Goal: Task Accomplishment & Management: Use online tool/utility

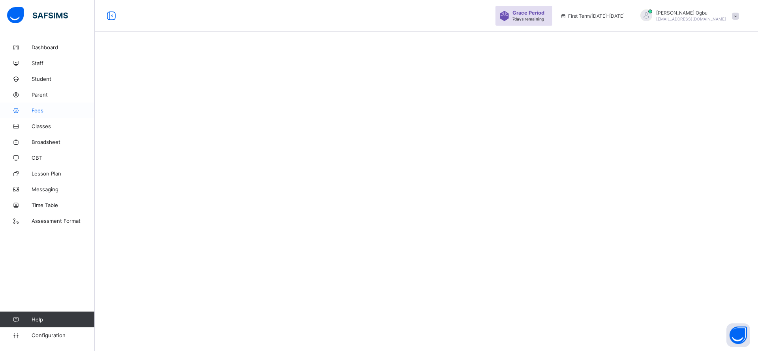
click at [40, 114] on link "Fees" at bounding box center [47, 111] width 95 height 16
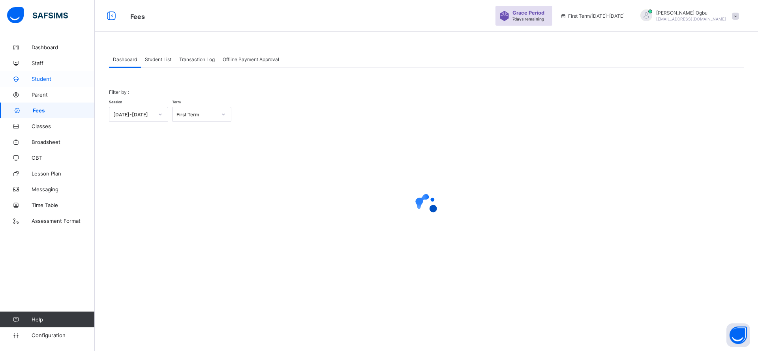
click at [43, 80] on span "Student" at bounding box center [63, 79] width 63 height 6
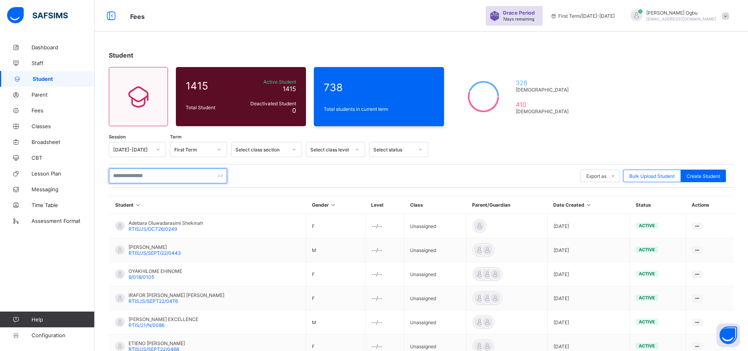
click at [128, 174] on input "text" at bounding box center [168, 175] width 118 height 15
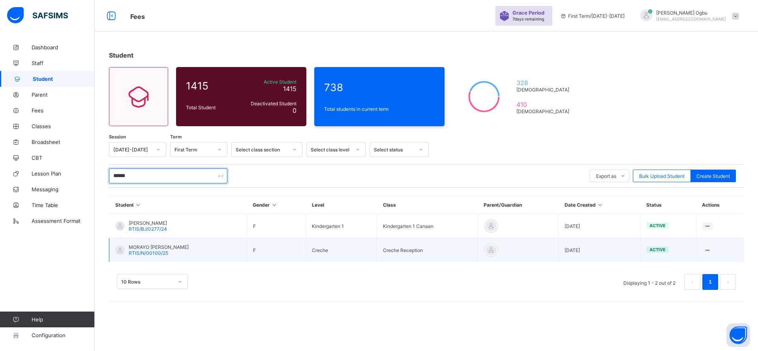
type input "******"
click at [147, 249] on span "MORAYO [PERSON_NAME]" at bounding box center [159, 247] width 60 height 6
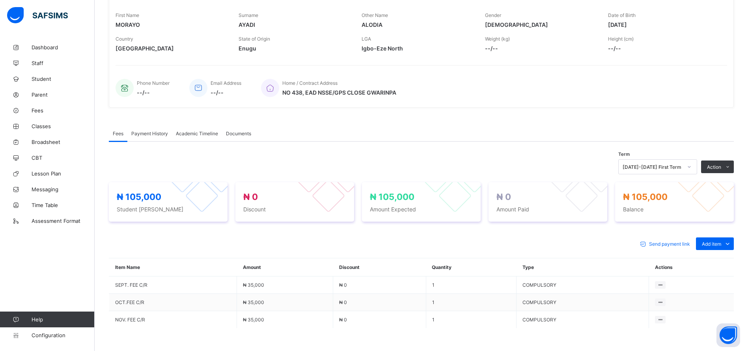
scroll to position [116, 0]
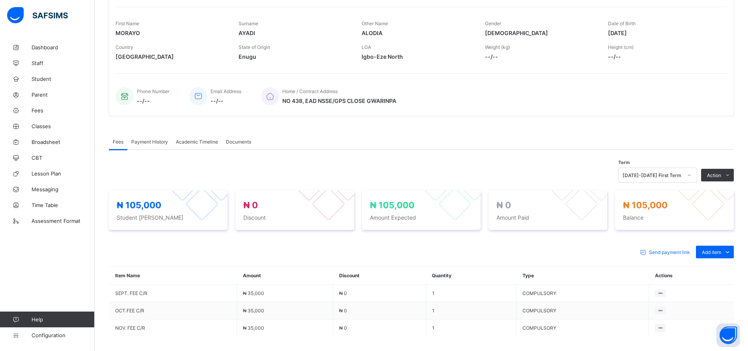
click at [467, 140] on div "Fees Payment History Academic Timeline Documents" at bounding box center [421, 142] width 625 height 16
click at [29, 105] on link "Fees" at bounding box center [47, 111] width 95 height 16
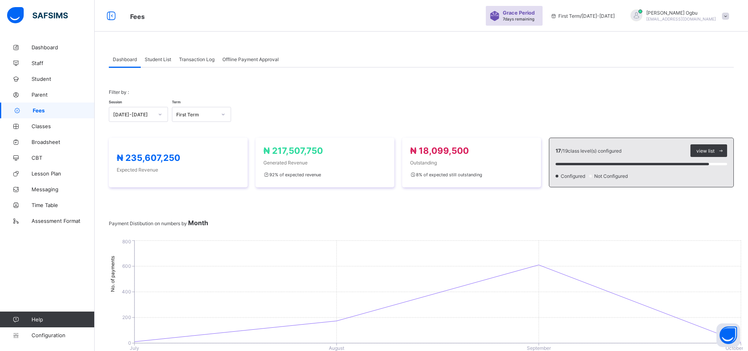
click at [200, 60] on span "Transaction Log" at bounding box center [197, 59] width 36 height 6
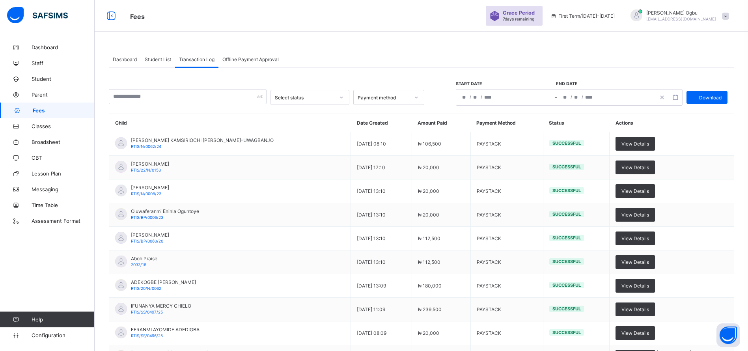
click at [158, 58] on span "Student List" at bounding box center [158, 59] width 26 height 6
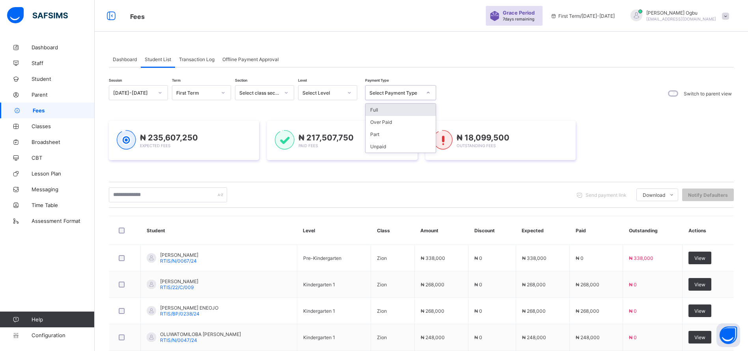
click at [400, 93] on div "Select Payment Type" at bounding box center [396, 93] width 52 height 6
click at [393, 110] on div "Full" at bounding box center [401, 110] width 70 height 12
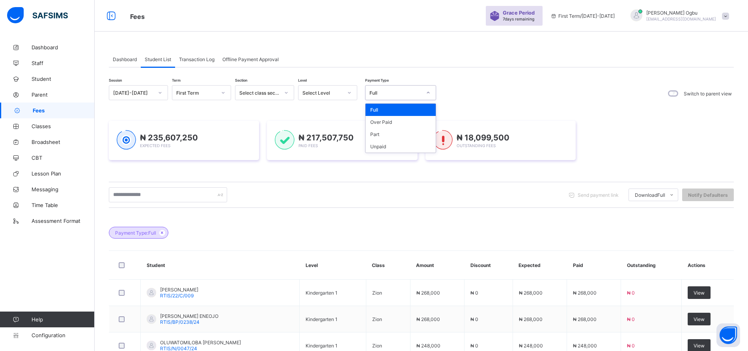
click at [387, 94] on div "Full" at bounding box center [396, 93] width 52 height 6
click at [371, 132] on div "Part" at bounding box center [401, 134] width 70 height 12
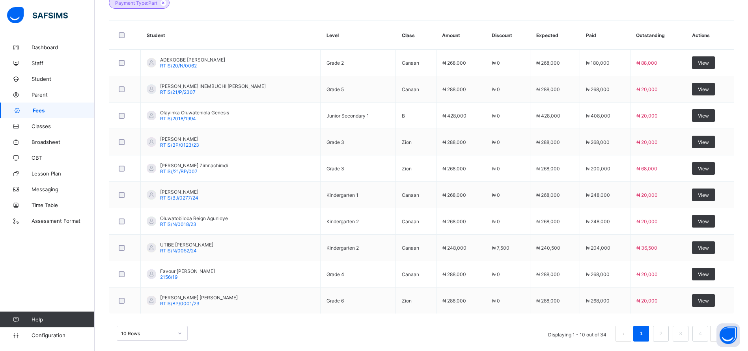
scroll to position [240, 0]
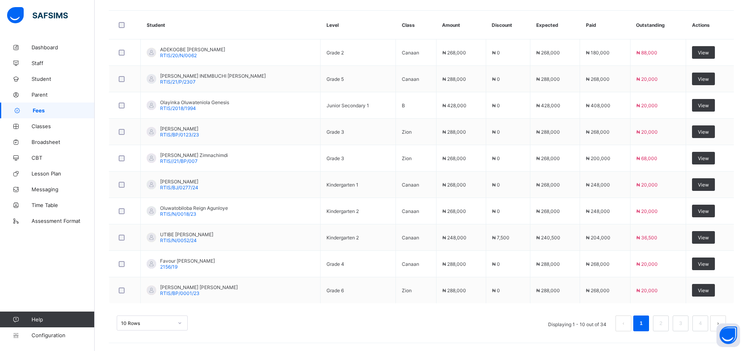
click at [461, 329] on div "10 Rows Displaying 1 - 10 out of 34 1 2 3 4" at bounding box center [422, 324] width 610 height 16
click at [325, 339] on div "10 Rows Displaying 1 - 10 out of 34 1 2 3 4" at bounding box center [421, 319] width 625 height 39
